Goal: Task Accomplishment & Management: Use online tool/utility

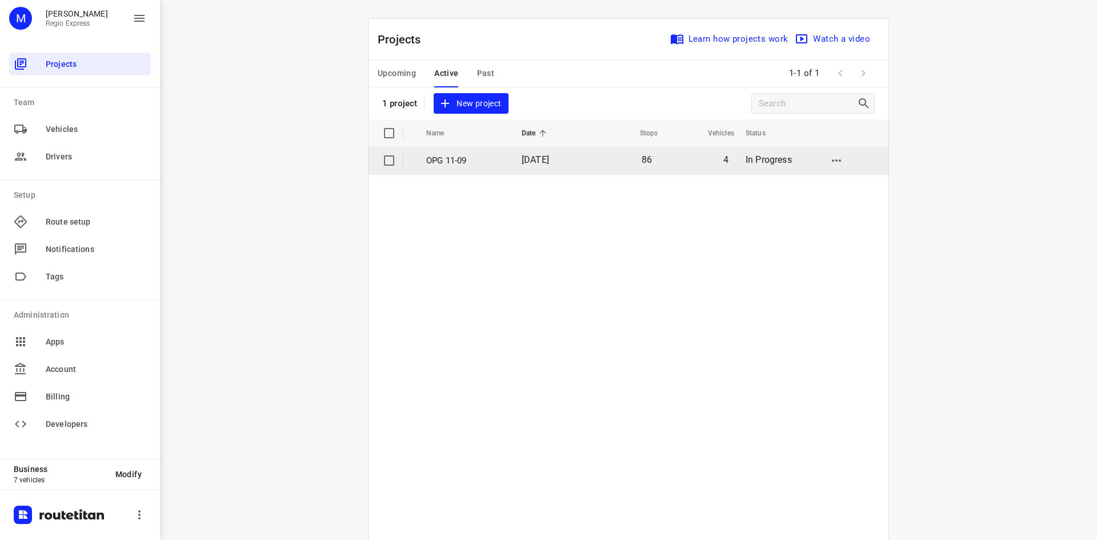
click at [543, 152] on td "[DATE]" at bounding box center [549, 160] width 74 height 27
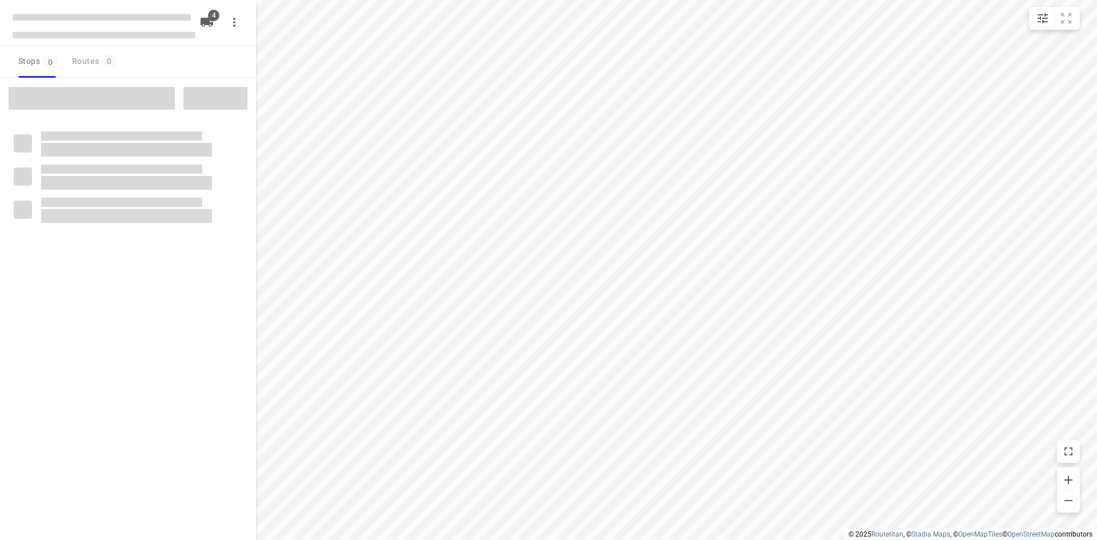
type input "distance"
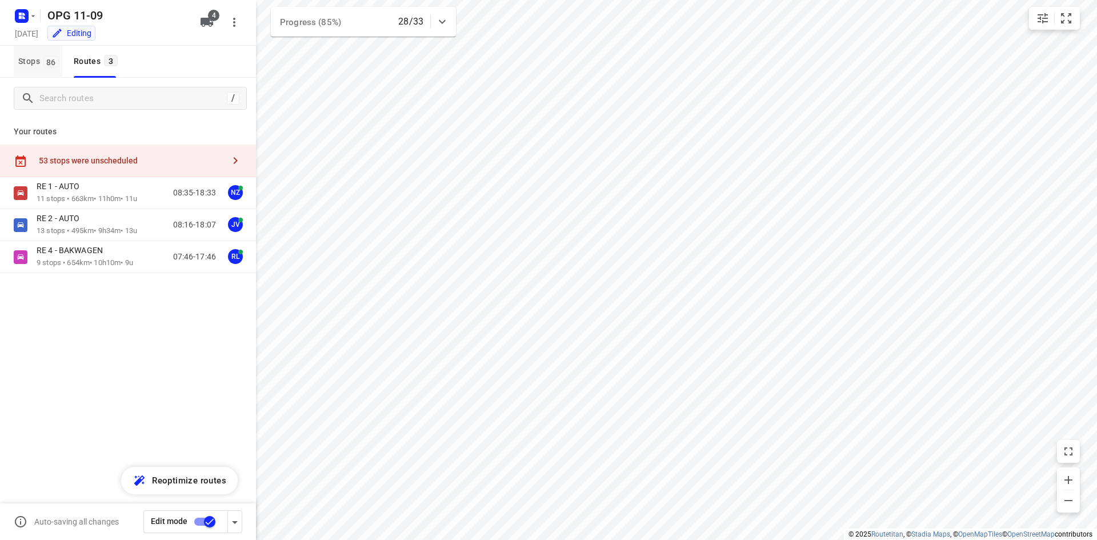
click at [41, 63] on span "Stops 86" at bounding box center [40, 61] width 44 height 14
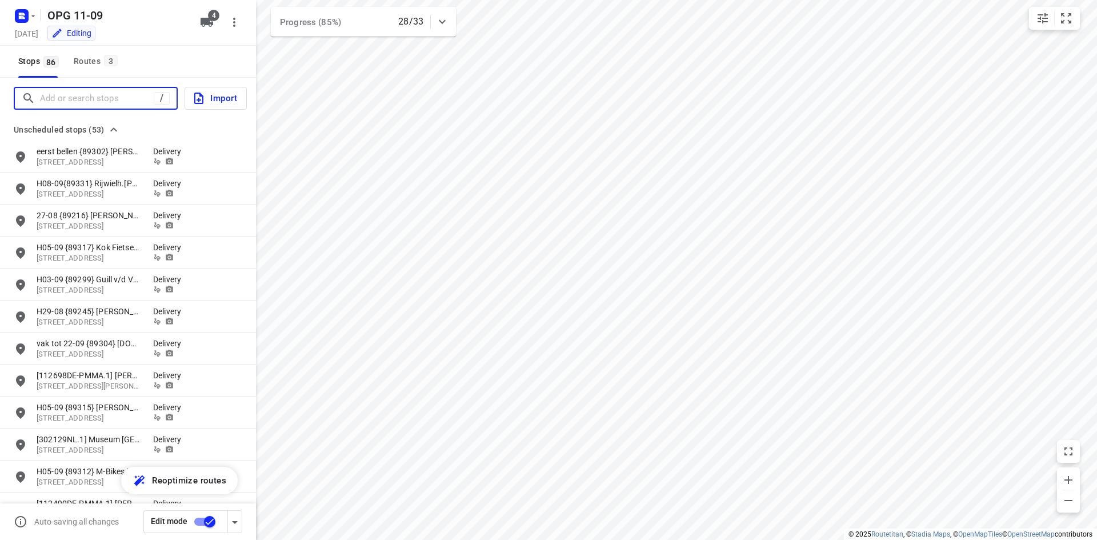
click at [107, 98] on input "Add or search stops" at bounding box center [97, 99] width 114 height 18
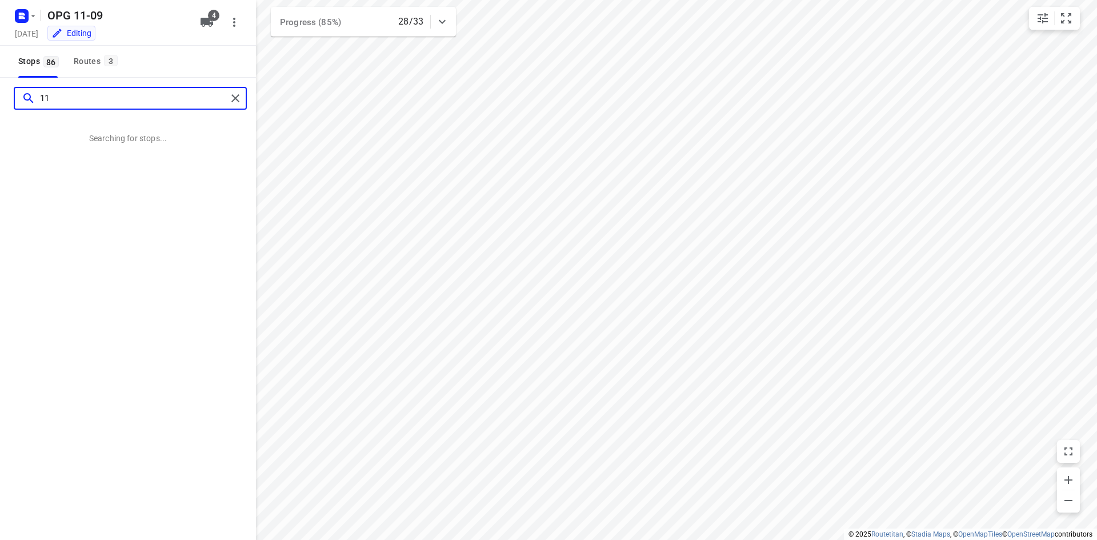
type input "1"
type input "2"
type input "3"
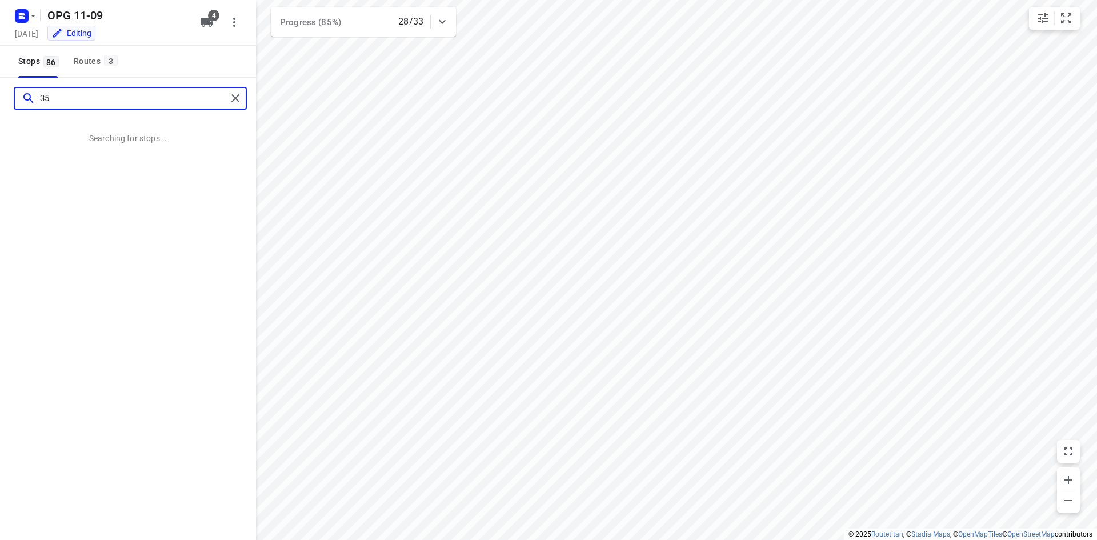
type input "3"
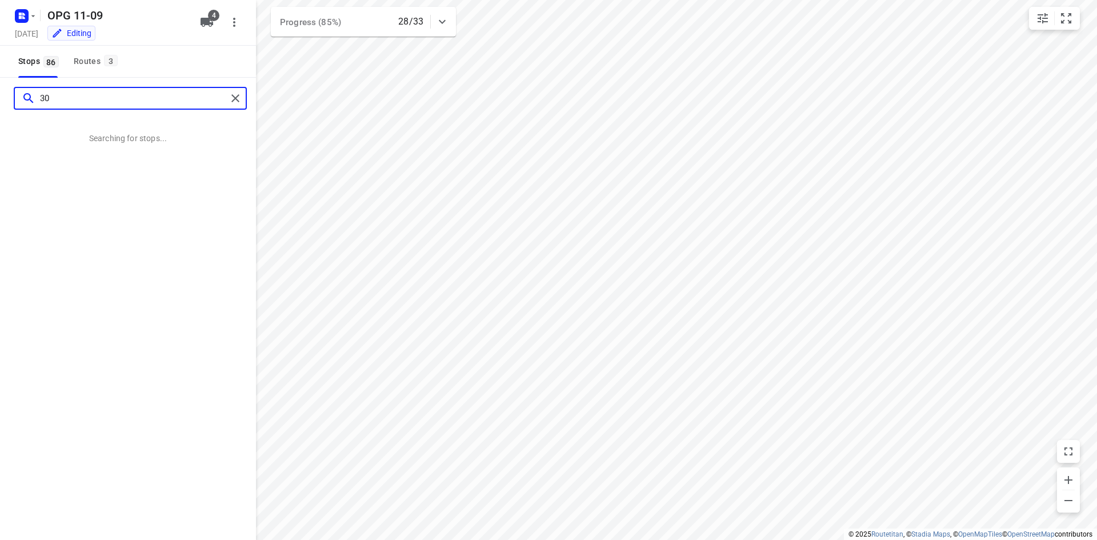
type input "3"
type input "302389"
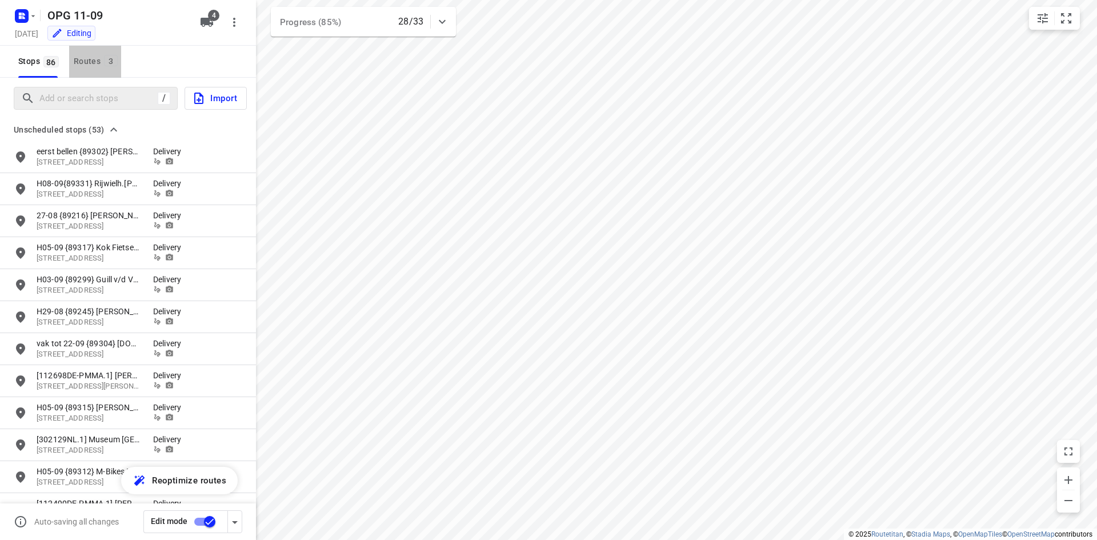
click at [111, 74] on button "Routes 3" at bounding box center [95, 62] width 52 height 32
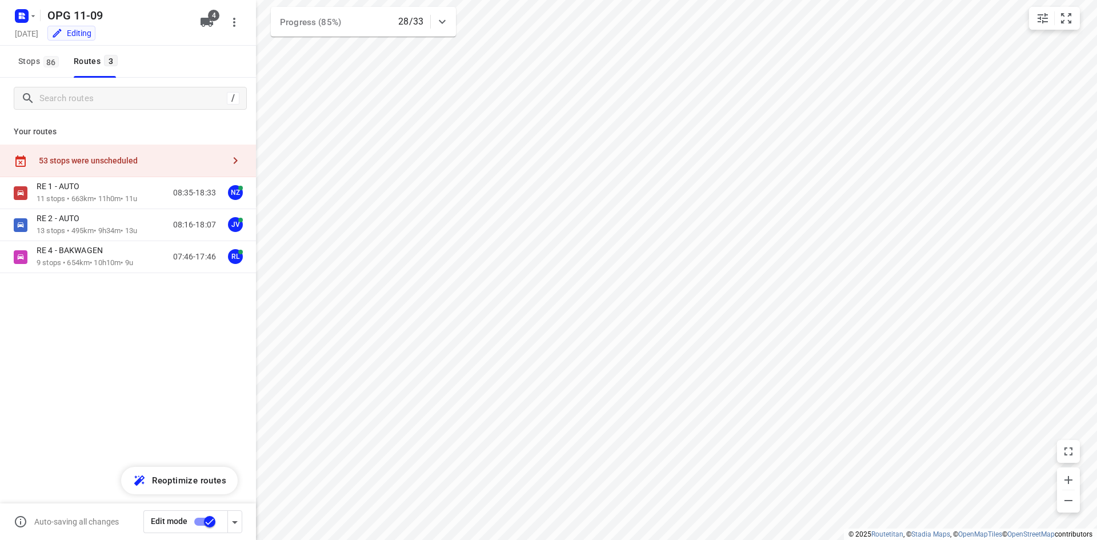
click at [135, 161] on div "53 stops were unscheduled" at bounding box center [131, 160] width 185 height 9
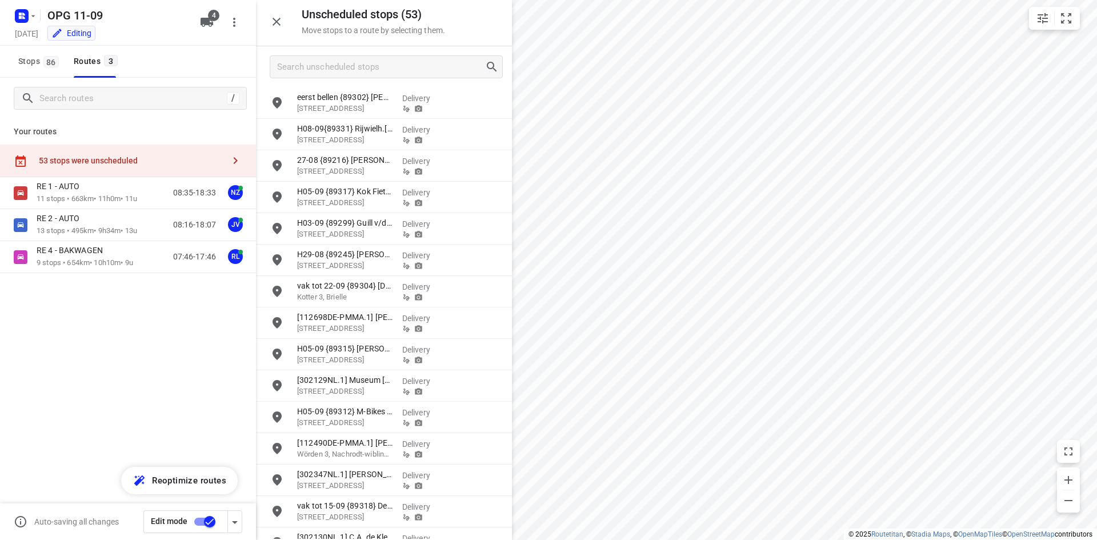
click at [278, 20] on icon "button" at bounding box center [276, 22] width 8 height 8
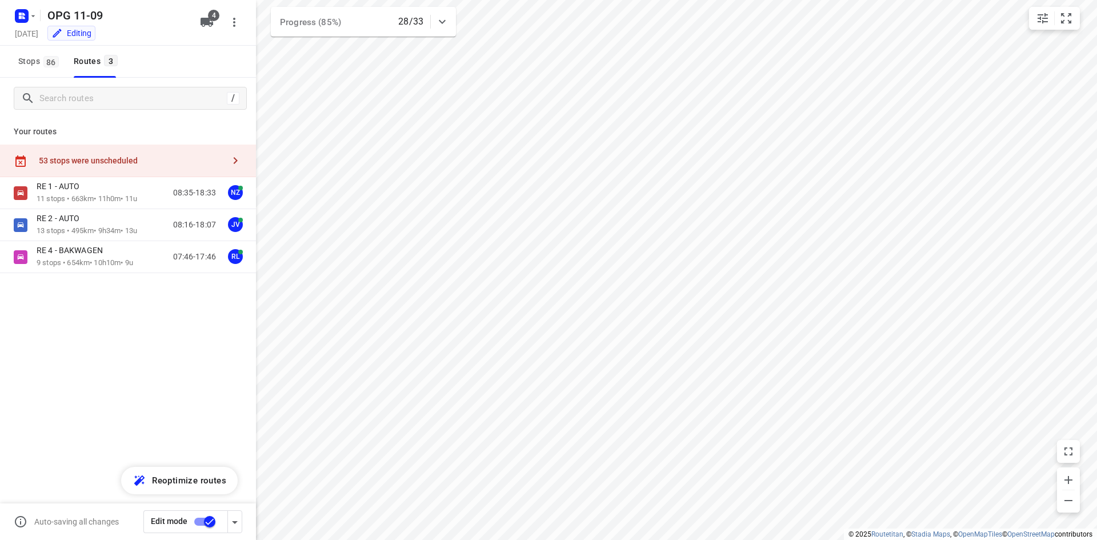
drag, startPoint x: 150, startPoint y: 329, endPoint x: 118, endPoint y: 327, distance: 31.5
click at [150, 329] on div "RE 1 - AUTO 11 stops • 663km • 11h0m • 11u 08:35-18:33 NZ RE 2 - AUTO 13 stops …" at bounding box center [128, 265] width 256 height 176
click at [34, 62] on span "Stops 86" at bounding box center [40, 61] width 44 height 14
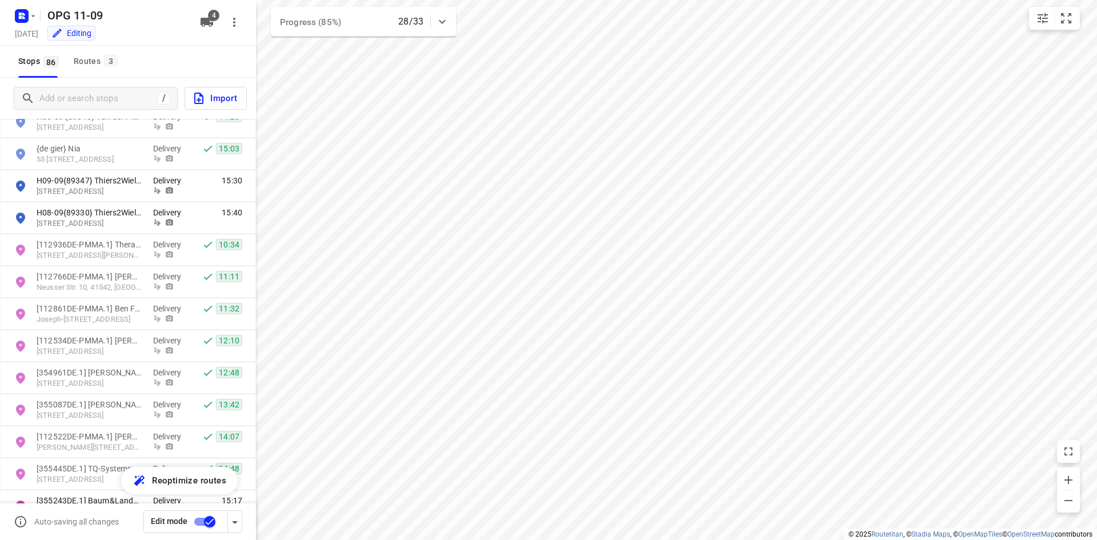
scroll to position [2477, 0]
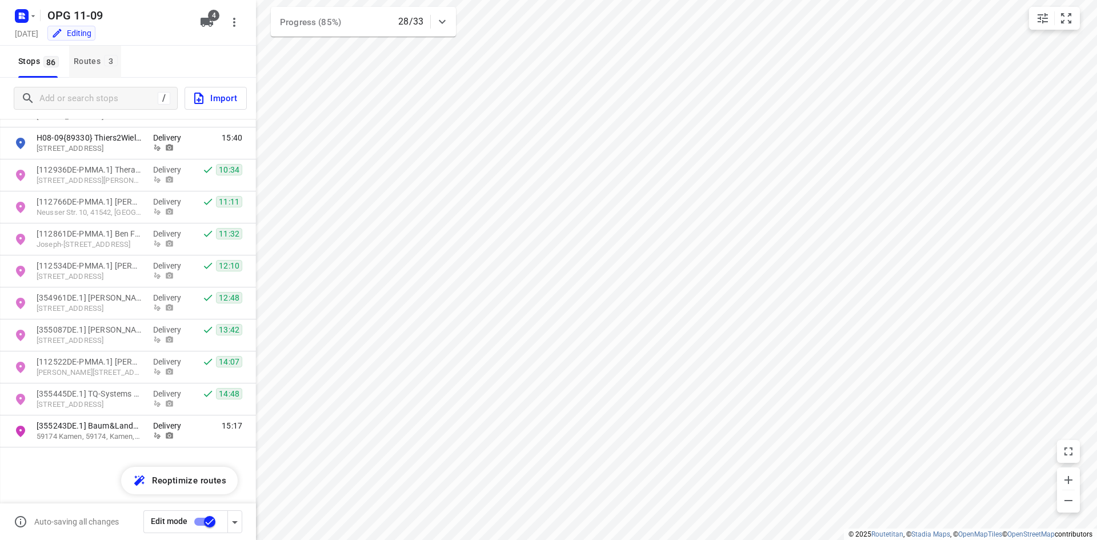
click at [106, 62] on span "3" at bounding box center [111, 60] width 14 height 11
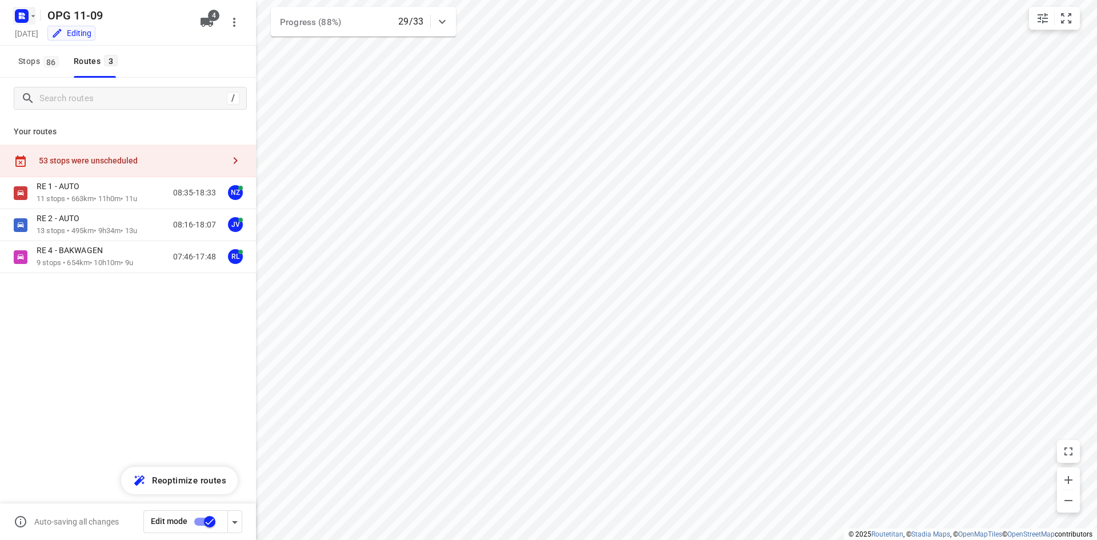
click at [35, 15] on icon "button" at bounding box center [33, 15] width 9 height 9
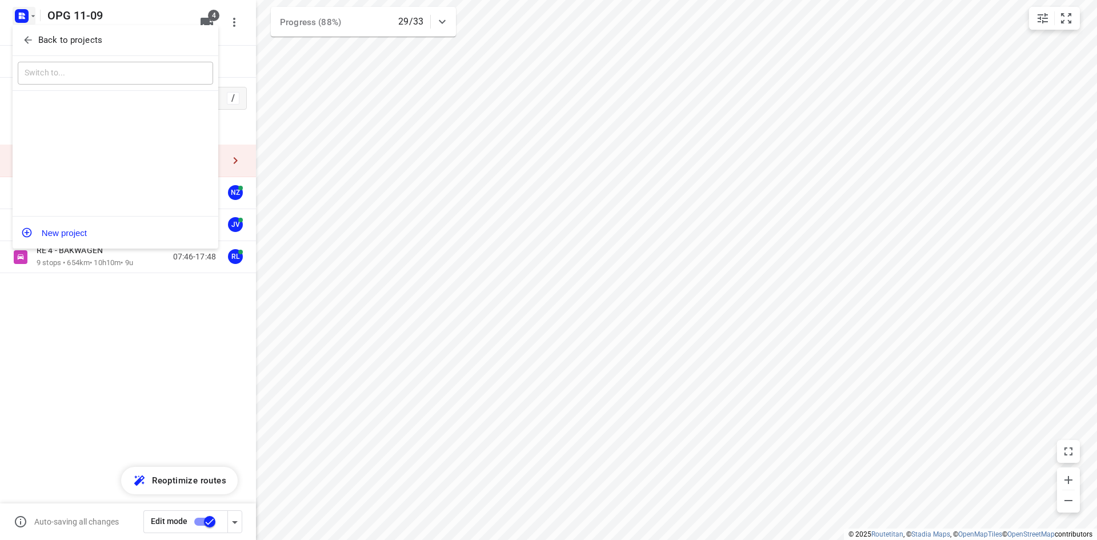
click at [39, 40] on p "Back to projects" at bounding box center [70, 40] width 64 height 13
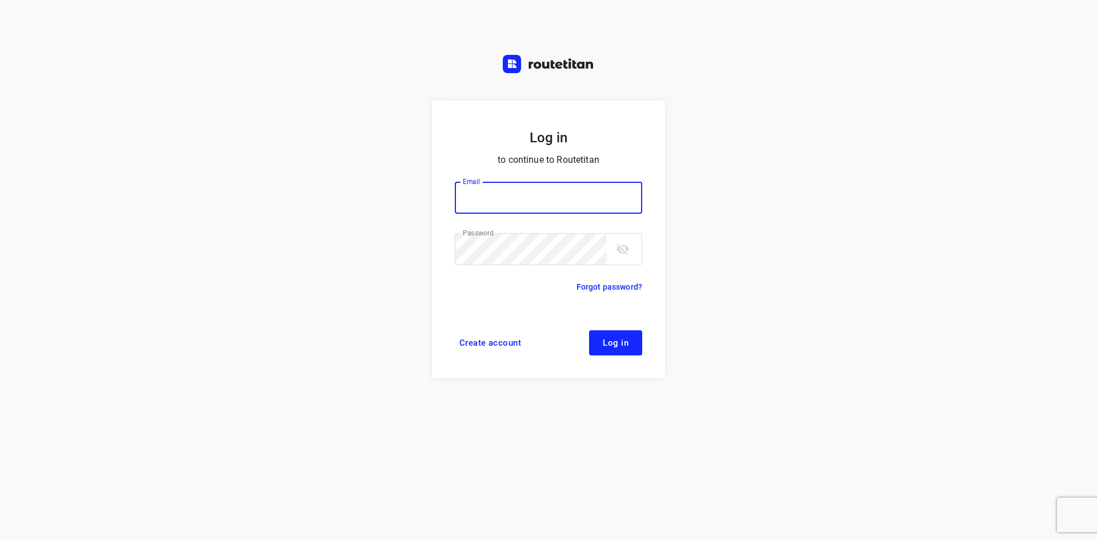
type input "[EMAIL_ADDRESS][DOMAIN_NAME]"
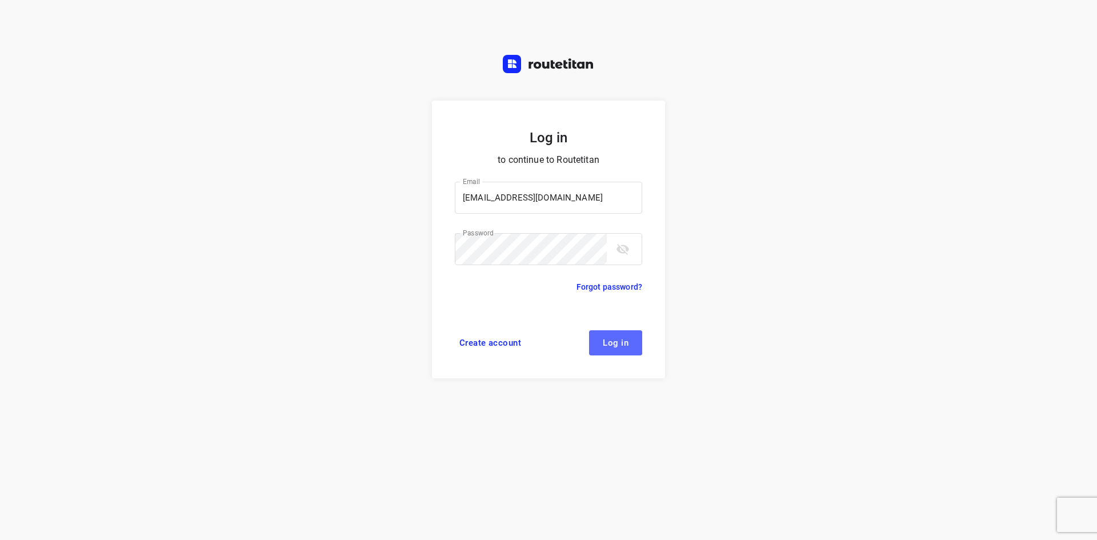
click at [633, 339] on button "Log in" at bounding box center [615, 342] width 53 height 25
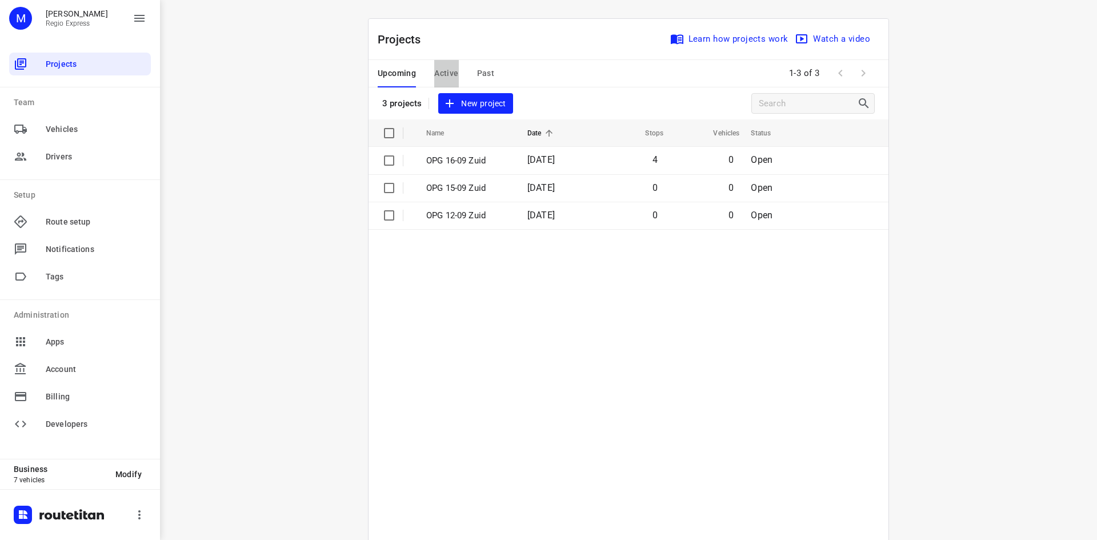
click at [441, 73] on span "Active" at bounding box center [446, 73] width 24 height 14
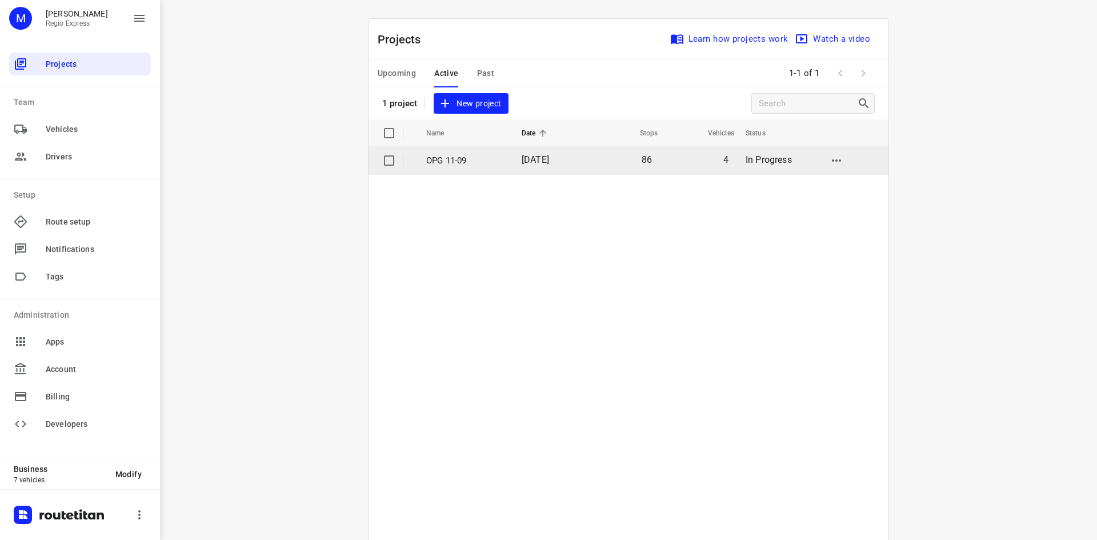
click at [543, 161] on span "11 Sep 2025" at bounding box center [535, 159] width 27 height 11
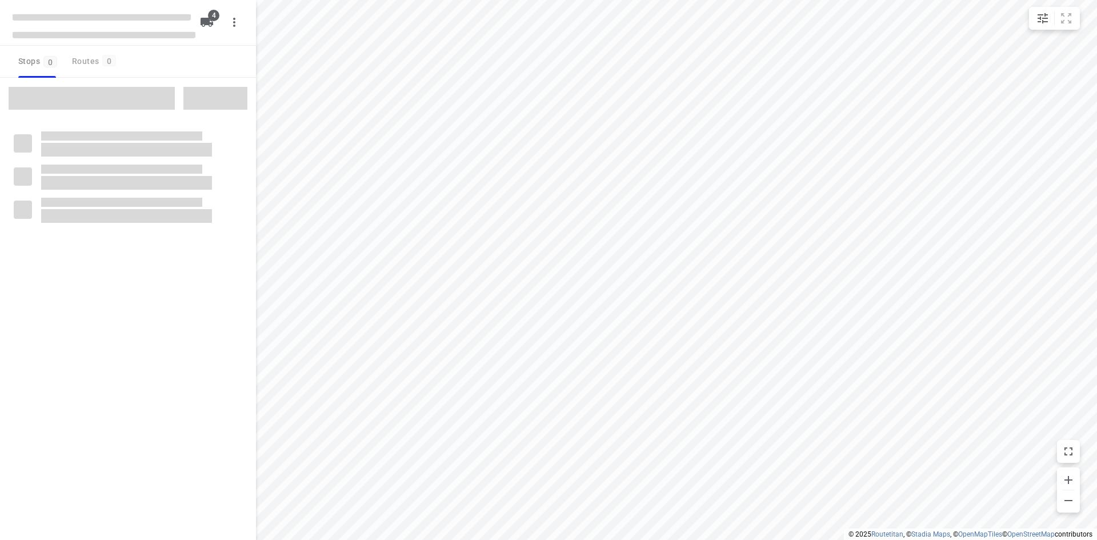
type input "distance"
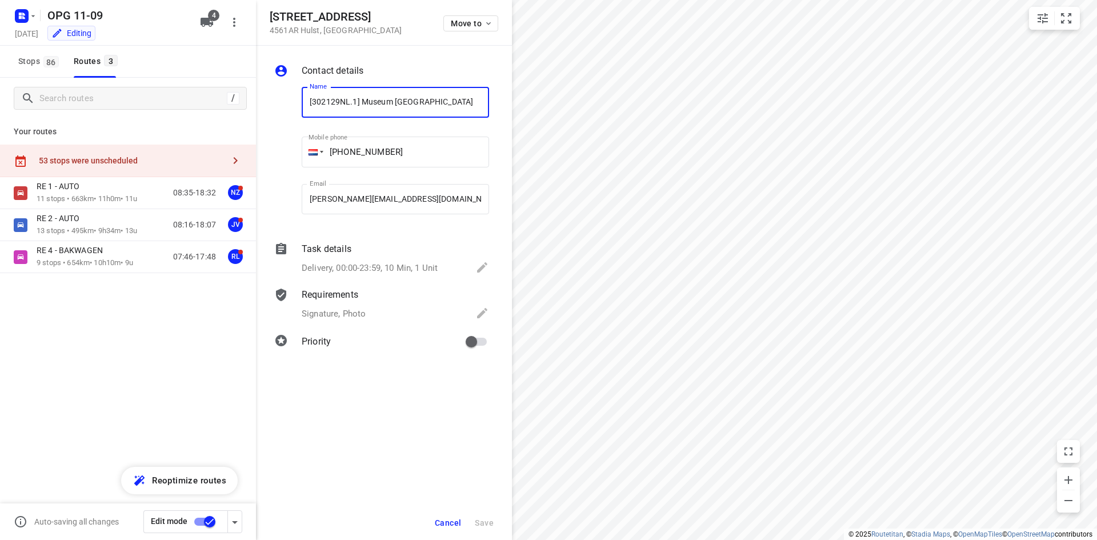
click at [432, 515] on button "Cancel" at bounding box center [447, 522] width 35 height 21
click at [450, 526] on span "Cancel" at bounding box center [448, 522] width 26 height 9
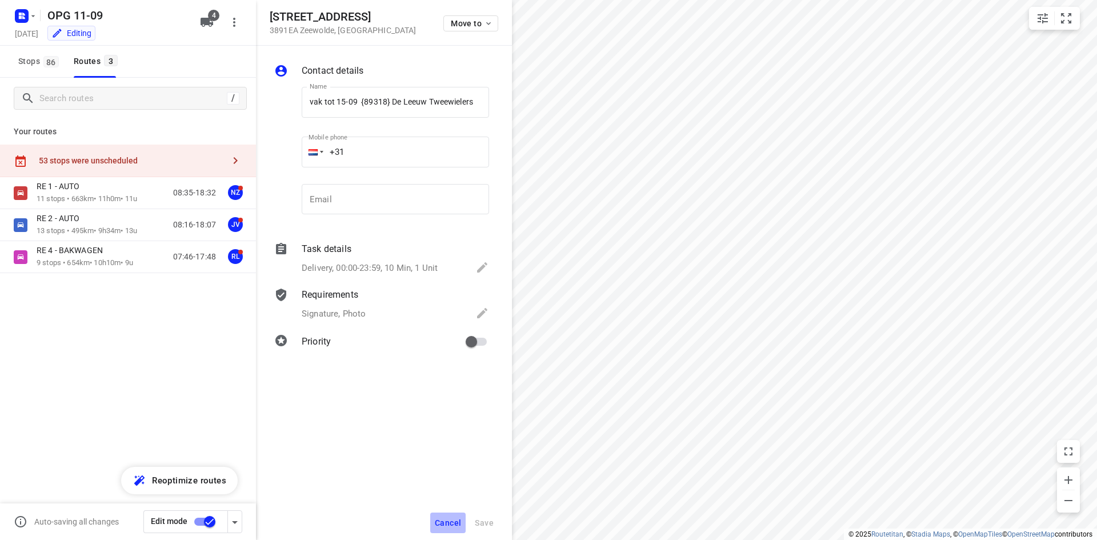
click at [444, 519] on span "Cancel" at bounding box center [448, 522] width 26 height 9
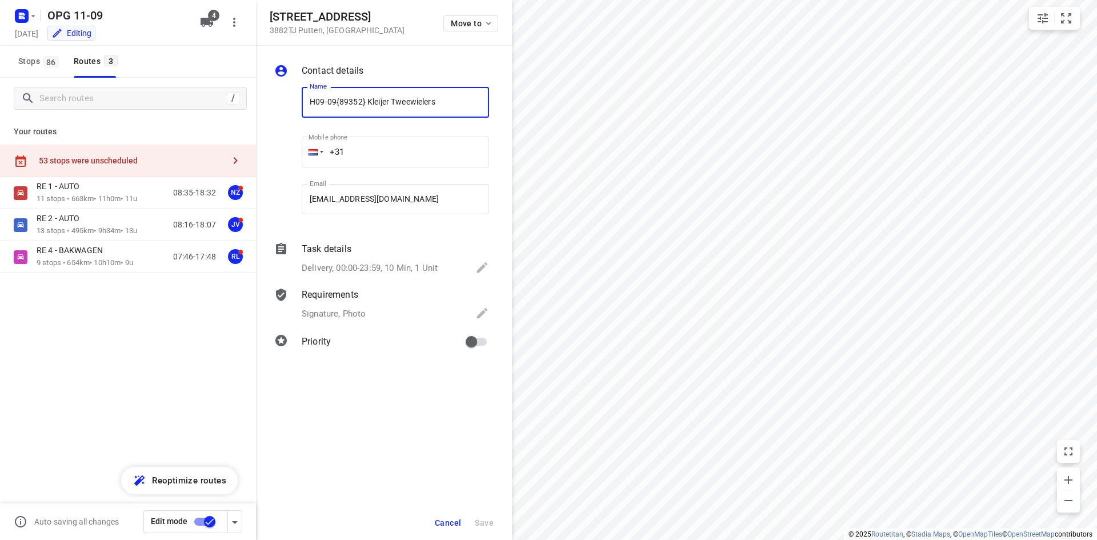
click at [449, 523] on span "Cancel" at bounding box center [448, 522] width 26 height 9
